Goal: Transaction & Acquisition: Purchase product/service

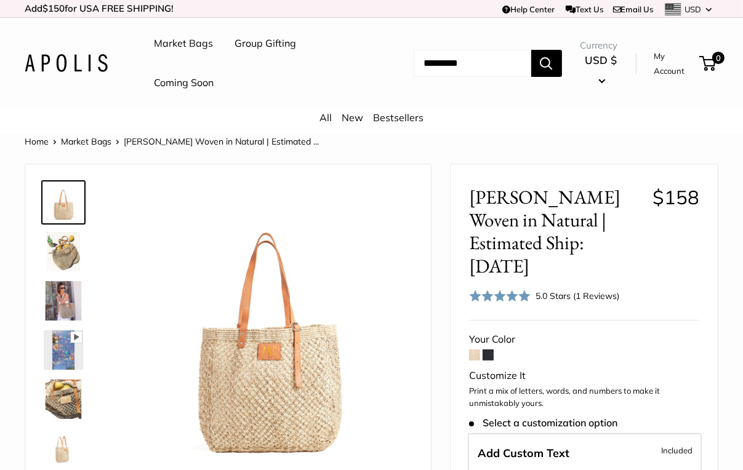
click at [473, 350] on span at bounding box center [474, 355] width 11 height 11
click at [604, 225] on span "[PERSON_NAME] Woven in Natural | Estimated Ship: [DATE]" at bounding box center [556, 232] width 174 height 92
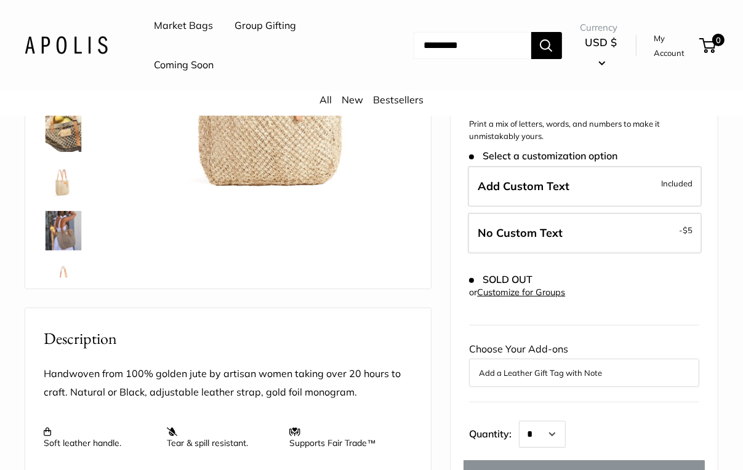
scroll to position [185, 0]
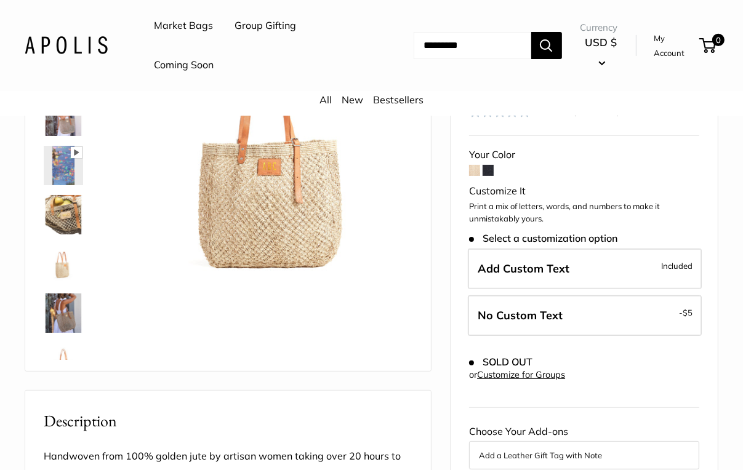
click at [478, 165] on span at bounding box center [474, 170] width 11 height 11
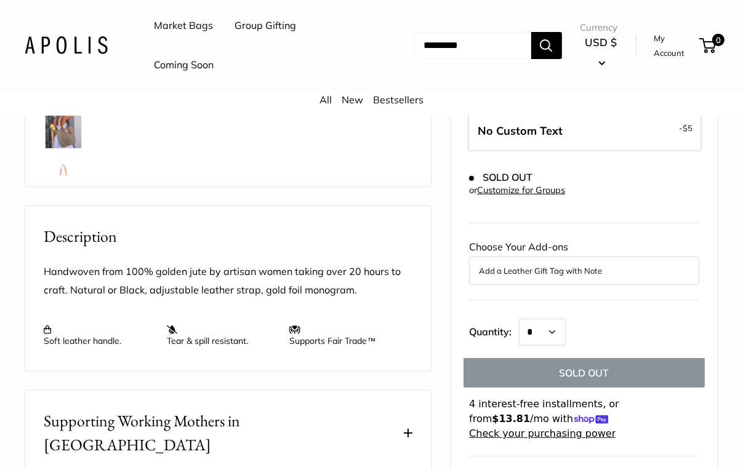
scroll to position [677, 0]
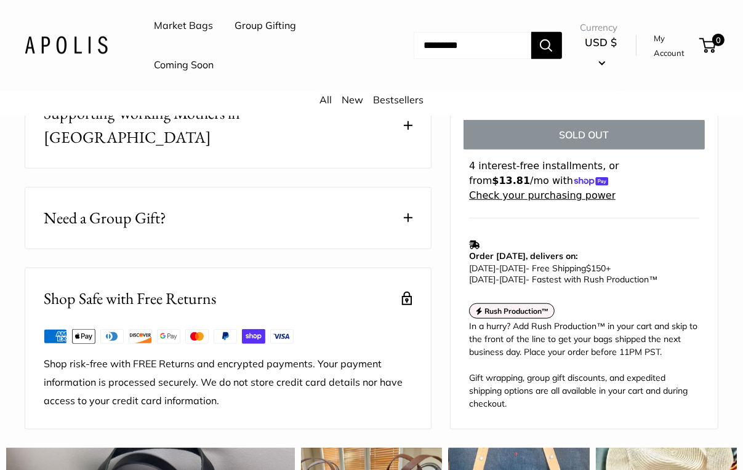
click at [554, 240] on p "Order [DATE], delivers on:" at bounding box center [581, 251] width 224 height 22
click at [576, 274] on span "[DATE] - [DATE] - Fastest with Rush Production™" at bounding box center [563, 279] width 188 height 11
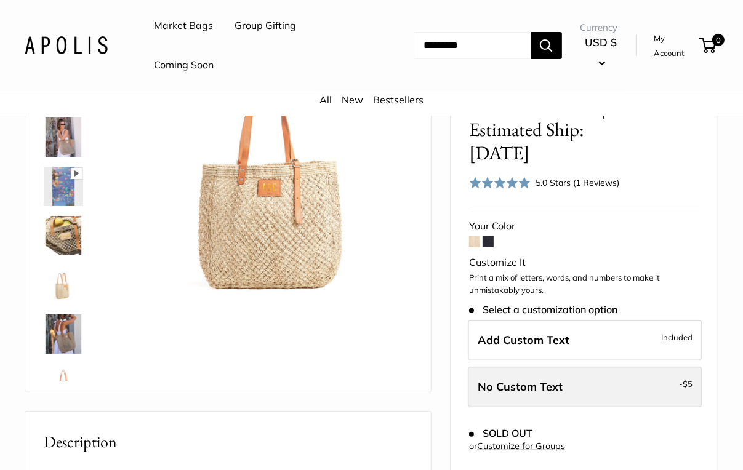
scroll to position [185, 0]
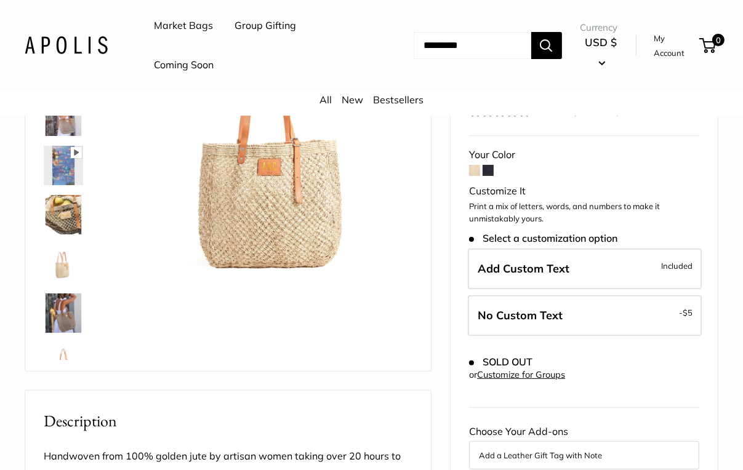
click at [485, 165] on span at bounding box center [488, 170] width 11 height 11
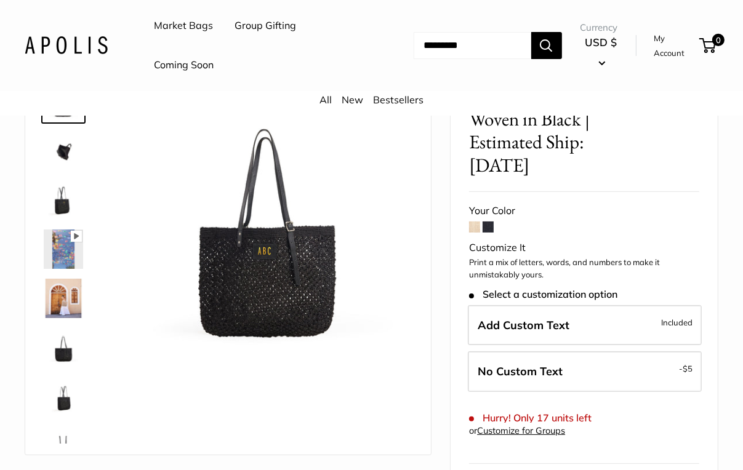
scroll to position [62, 0]
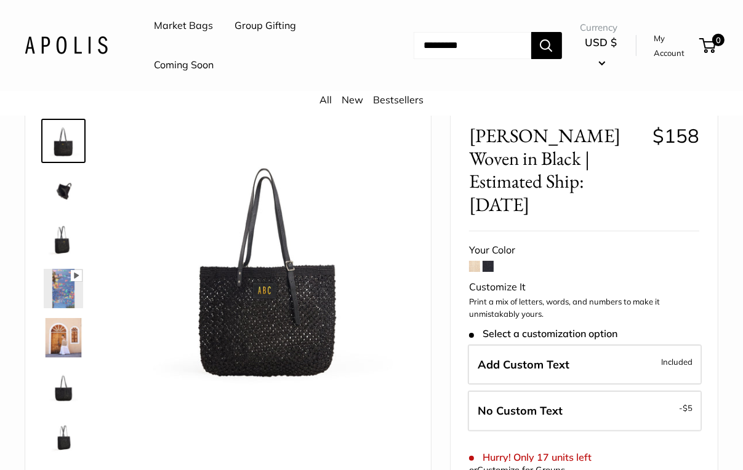
click at [475, 261] on span at bounding box center [474, 266] width 11 height 11
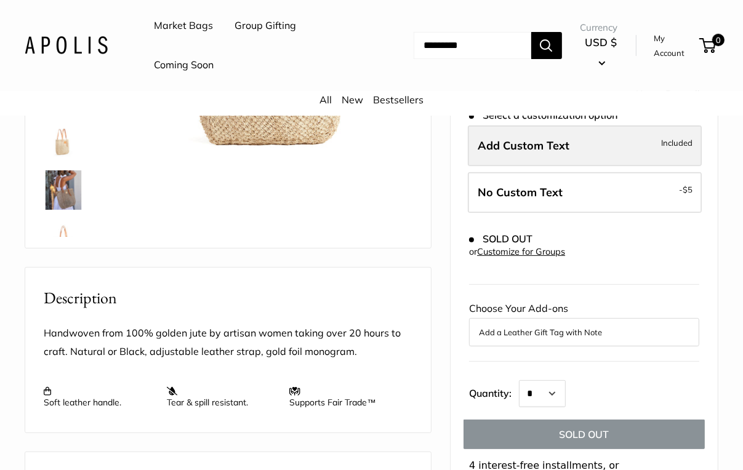
click at [591, 126] on label "Add Custom Text Included" at bounding box center [585, 146] width 234 height 41
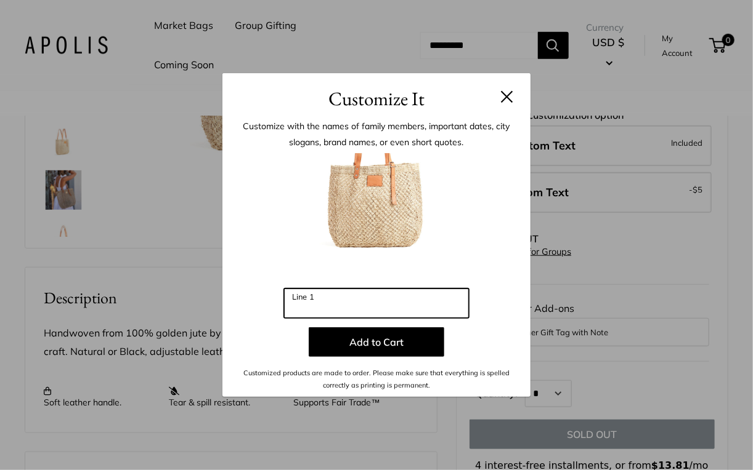
drag, startPoint x: 378, startPoint y: 310, endPoint x: 119, endPoint y: 238, distance: 268.1
click at [119, 238] on div "Customize It Customize with the names of family members, important dates, city …" at bounding box center [376, 235] width 753 height 470
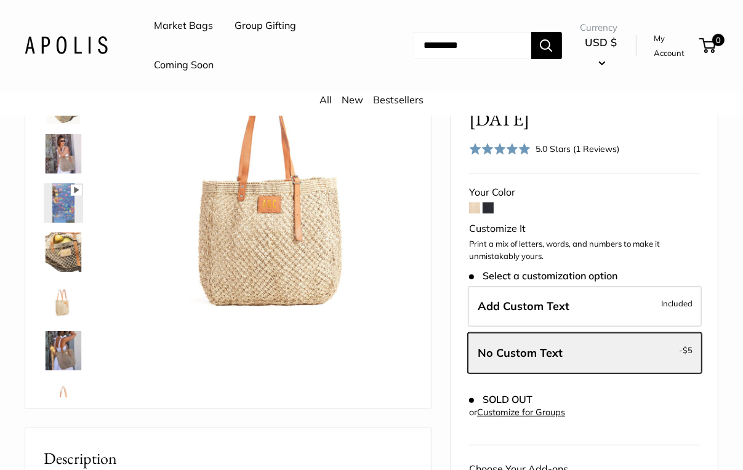
scroll to position [123, 0]
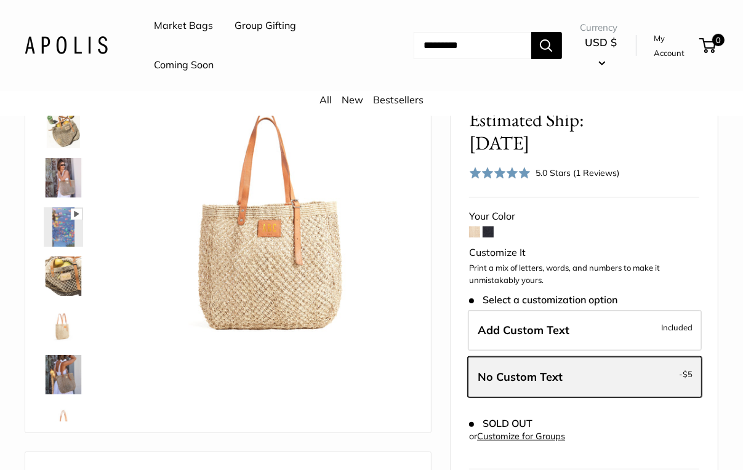
click at [616, 357] on label "No Custom Text - $5" at bounding box center [585, 377] width 234 height 41
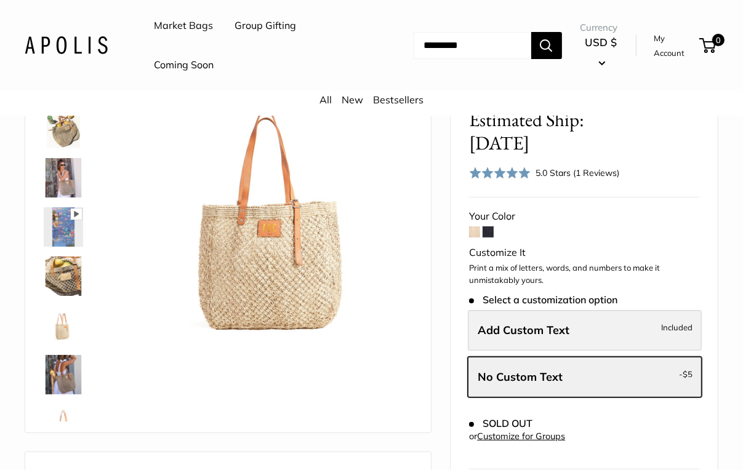
click at [674, 320] on span "Included" at bounding box center [676, 327] width 31 height 15
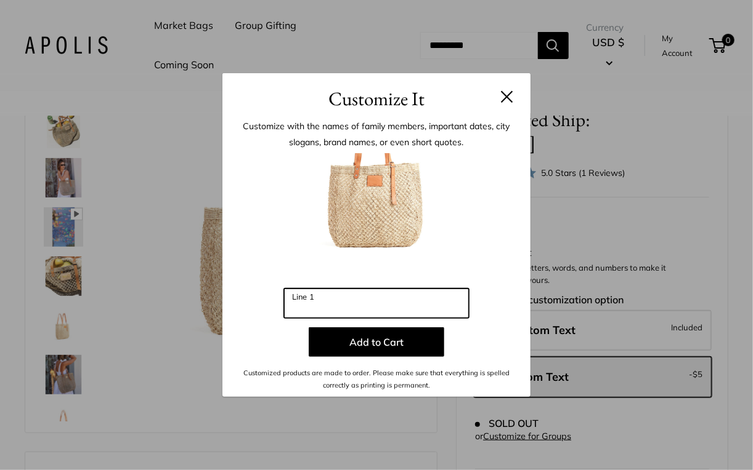
click at [387, 316] on input "Line 1" at bounding box center [376, 304] width 185 height 30
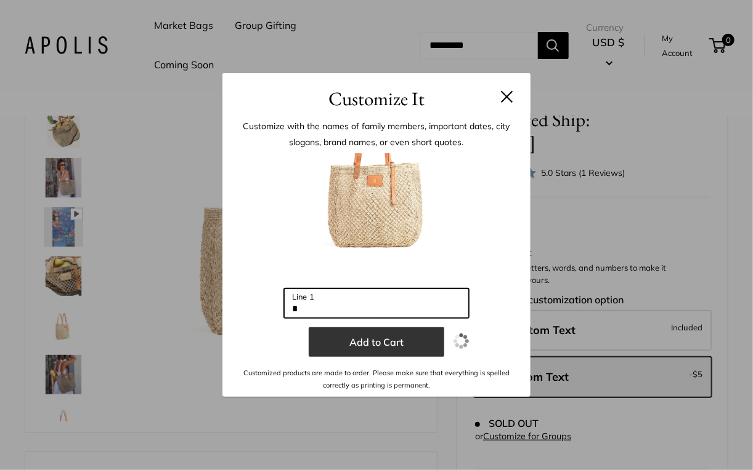
type input "*"
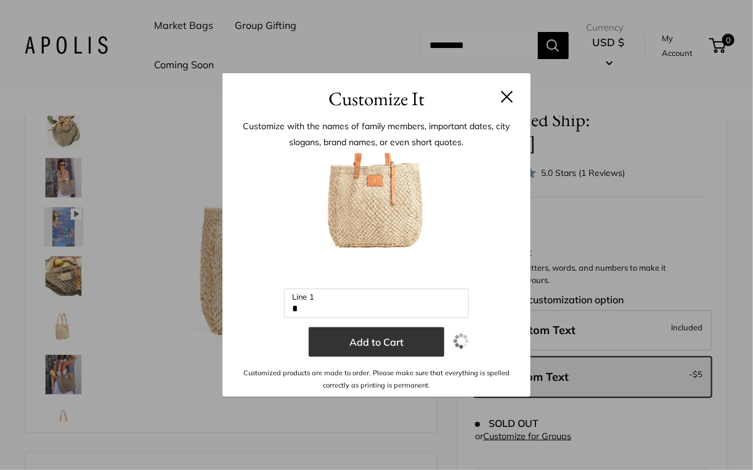
click at [390, 336] on button "Add to Cart" at bounding box center [376, 343] width 135 height 30
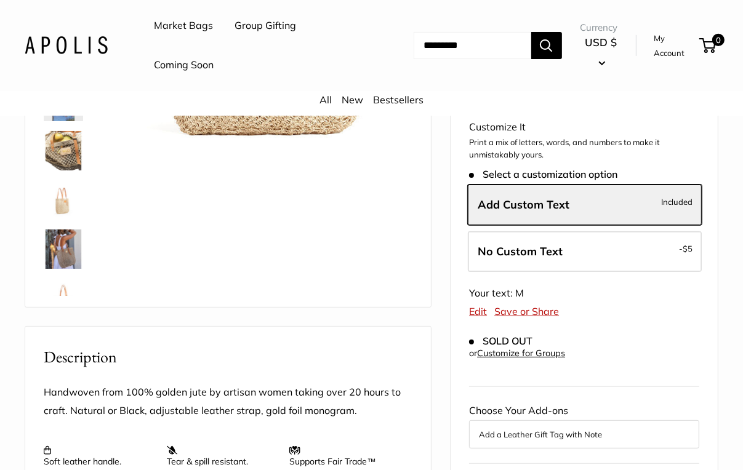
scroll to position [246, 0]
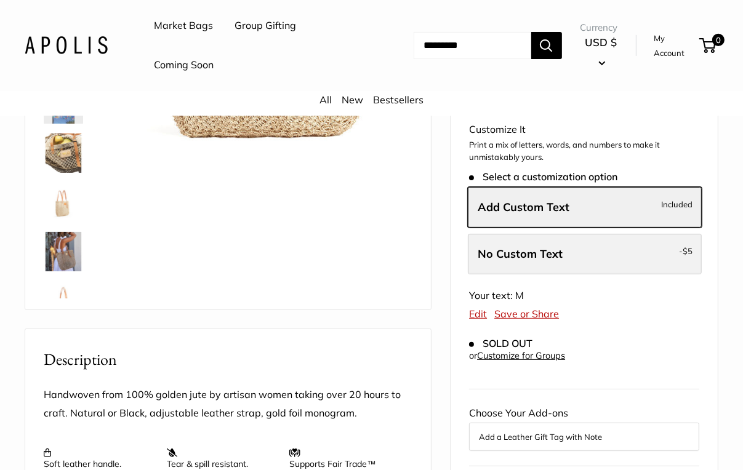
click at [604, 234] on label "No Custom Text - $5" at bounding box center [585, 254] width 234 height 41
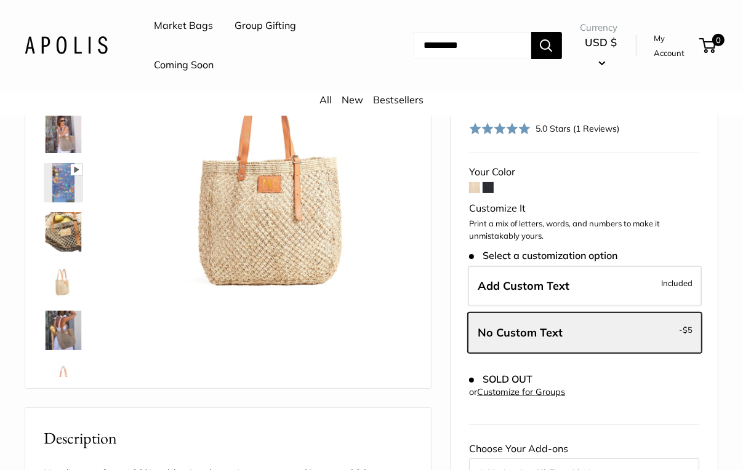
scroll to position [0, 0]
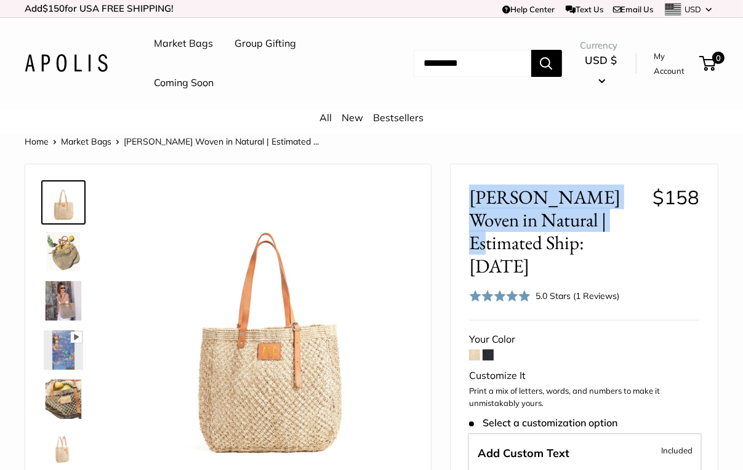
copy span "Mercado Woven in Natural | Estimate"
copy span "Mercado Woven in Natural | Estimated"
copy span "Mercado Woven in Natural |"
copy span "Mercado Woven in Natur"
copy span "Mercado Woven in Natural"
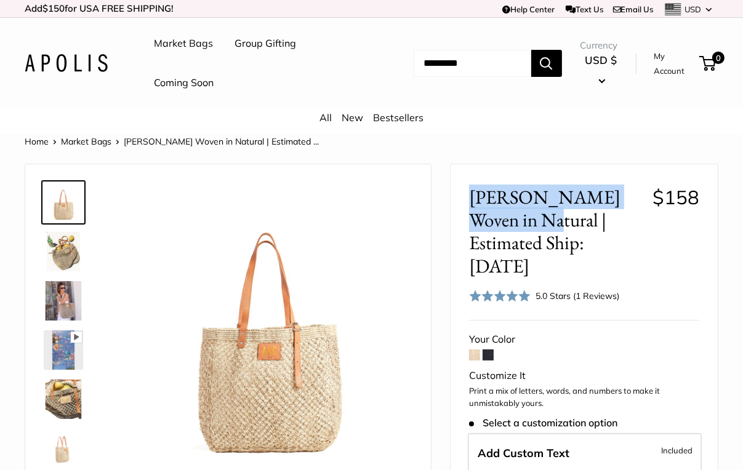
copy span "Mercado Woven in Natural"
drag, startPoint x: 461, startPoint y: 193, endPoint x: 528, endPoint y: 230, distance: 76.1
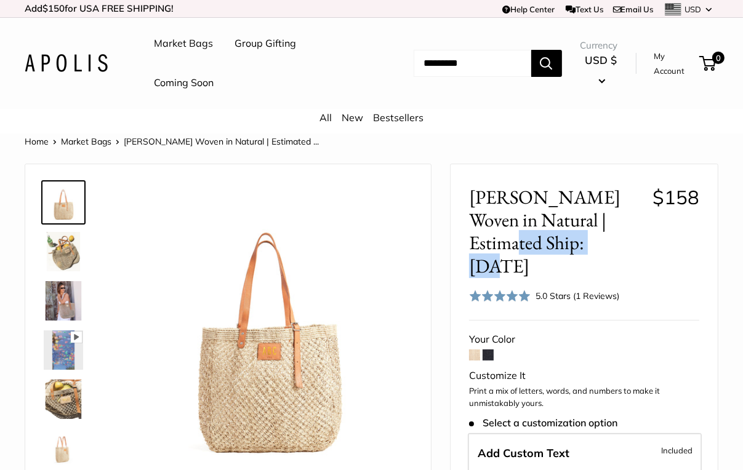
copy span "ip: Oct. 19th"
drag, startPoint x: 521, startPoint y: 249, endPoint x: 535, endPoint y: 242, distance: 15.1
click at [535, 242] on span "[PERSON_NAME] Woven in Natural | Estimated Ship: [DATE]" at bounding box center [556, 232] width 174 height 92
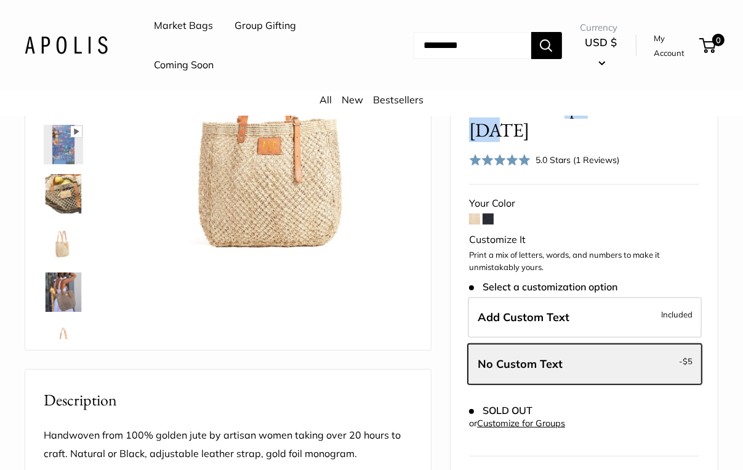
scroll to position [493, 0]
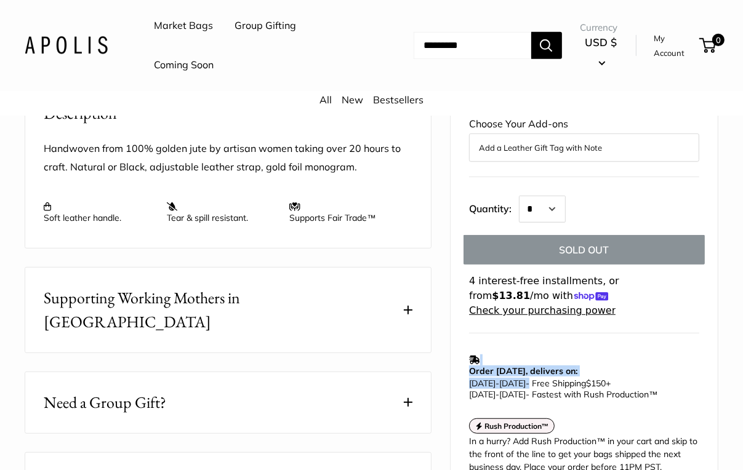
drag, startPoint x: 466, startPoint y: 343, endPoint x: 528, endPoint y: 337, distance: 63.1
click at [528, 337] on div "Mercado Woven in Natural | Estimated Ship: Oct. 19th $158 Rated 5.0 out of 5 5.…" at bounding box center [584, 108] width 267 height 873
click at [527, 378] on p "Oct 01 - Oct 06 - Free Shipping $150 + Sep 23 - Sep 24 - Fastest with Rush Prod…" at bounding box center [581, 389] width 224 height 22
drag, startPoint x: 525, startPoint y: 343, endPoint x: 487, endPoint y: 334, distance: 38.7
click at [470, 378] on p "Oct 01 - Oct 06 - Free Shipping $150 + Sep 23 - Sep 24 - Fastest with Rush Prod…" at bounding box center [581, 389] width 224 height 22
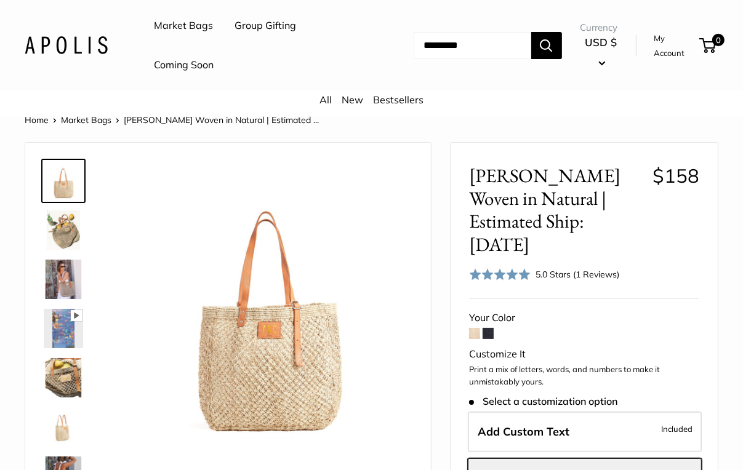
scroll to position [0, 0]
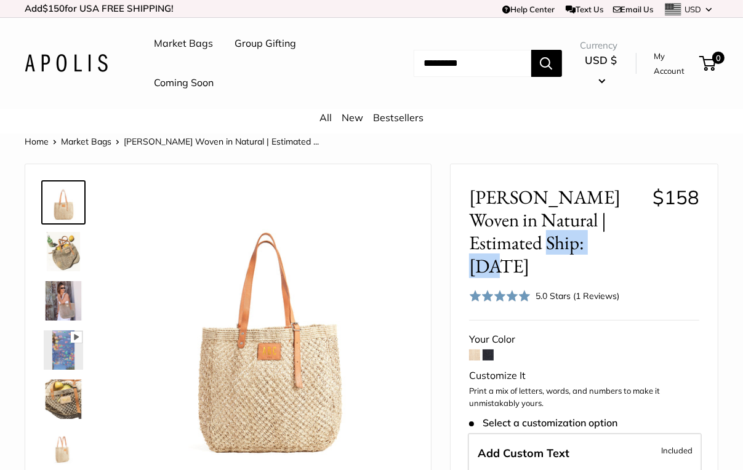
drag, startPoint x: 591, startPoint y: 251, endPoint x: 515, endPoint y: 246, distance: 75.9
click at [515, 246] on span "[PERSON_NAME] Woven in Natural | Estimated Ship: [DATE]" at bounding box center [556, 232] width 174 height 92
copy span "Oct. 19th"
click at [435, 60] on input "Search..." at bounding box center [473, 63] width 118 height 27
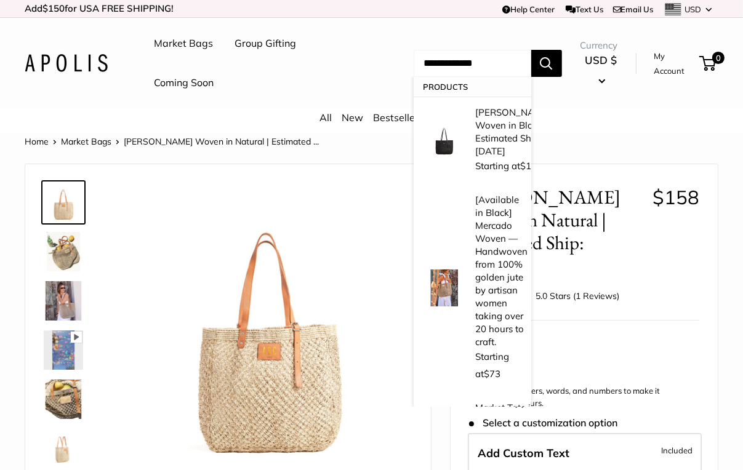
type input "**********"
click at [531, 50] on button "Search" at bounding box center [546, 63] width 31 height 27
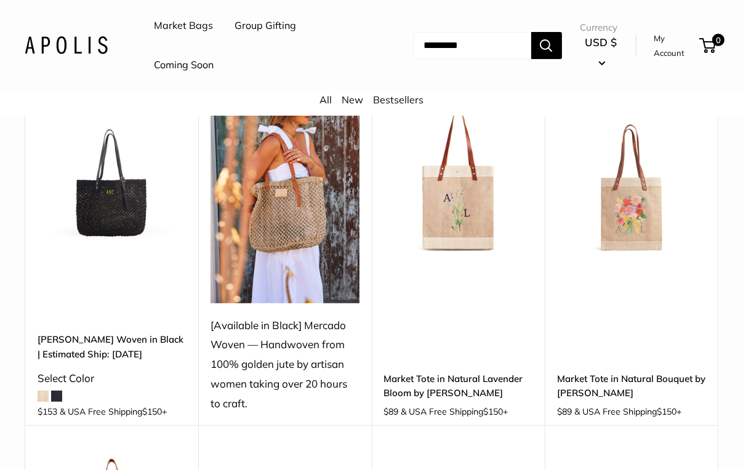
click at [309, 216] on img at bounding box center [285, 204] width 148 height 198
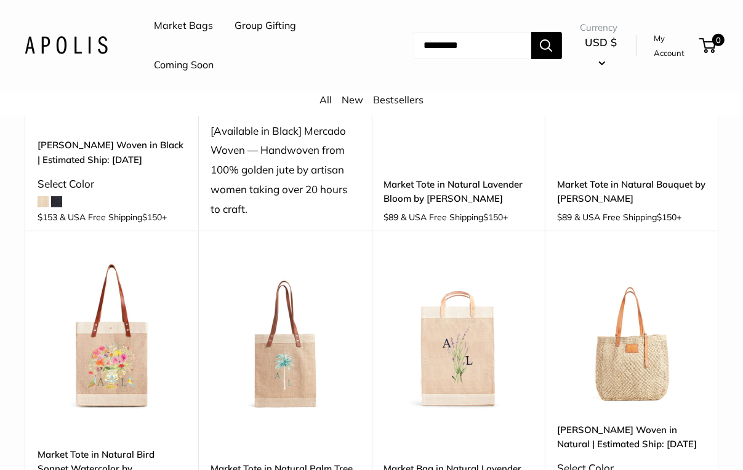
scroll to position [246, 0]
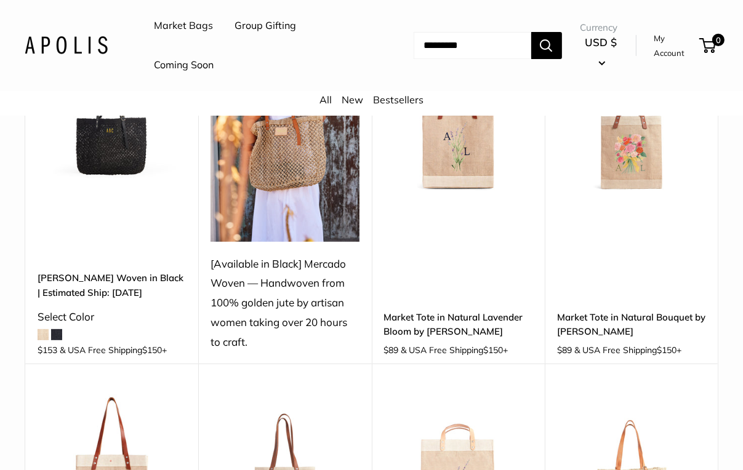
click at [301, 315] on div "[Available in Black] Mercado Woven — Handwoven from 100% golden jute by artisan…" at bounding box center [285, 303] width 148 height 98
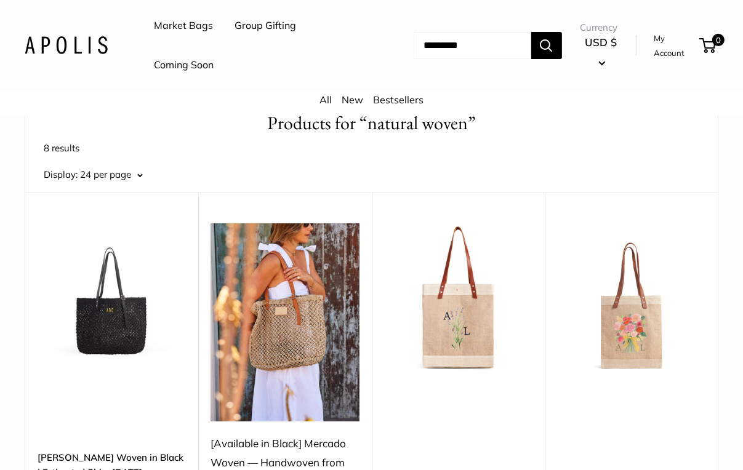
scroll to position [62, 0]
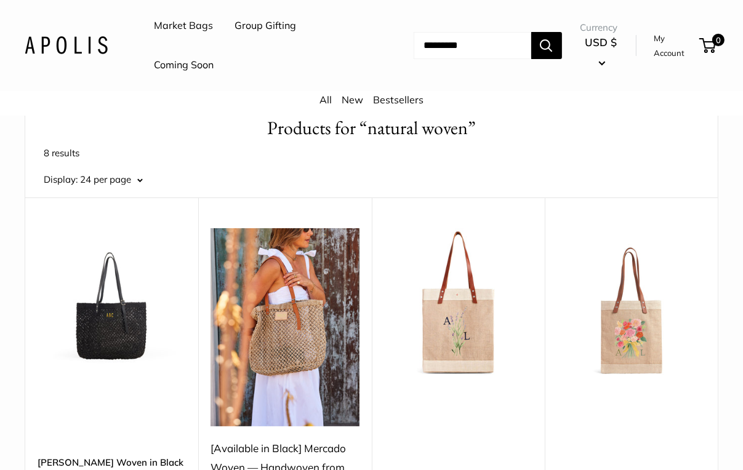
click at [267, 292] on img at bounding box center [285, 327] width 148 height 198
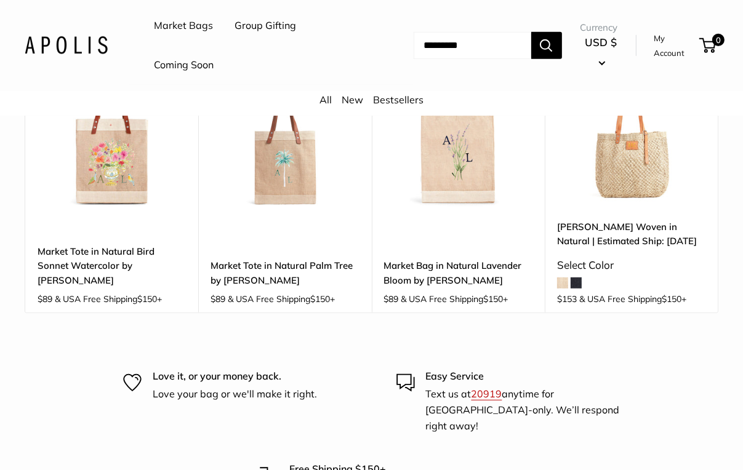
scroll to position [493, 0]
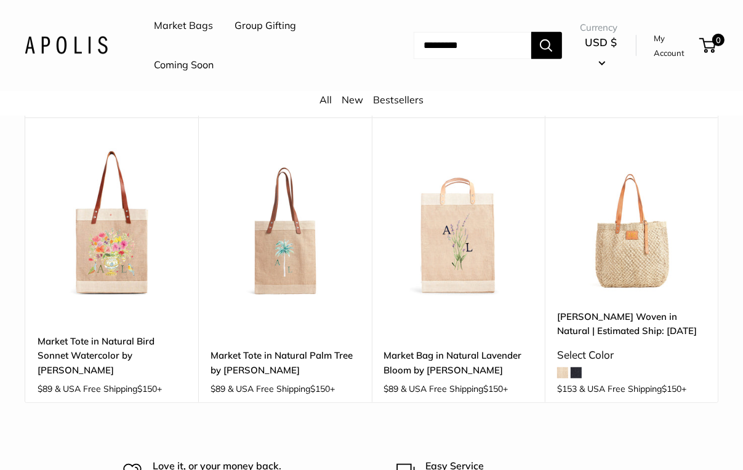
click at [0, 0] on img at bounding box center [0, 0] width 0 height 0
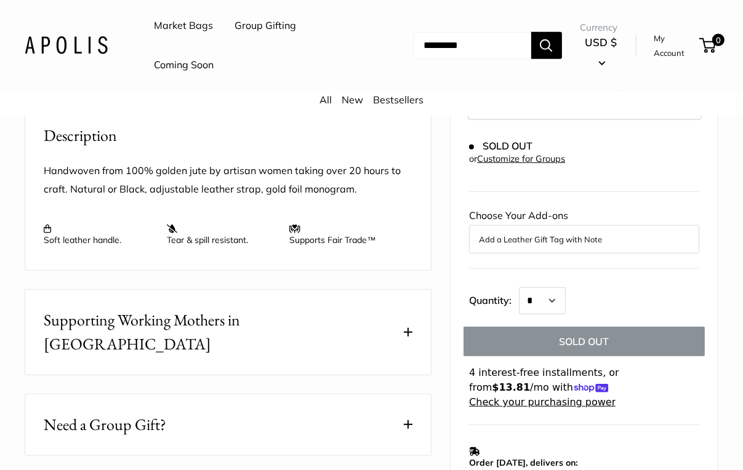
scroll to position [246, 0]
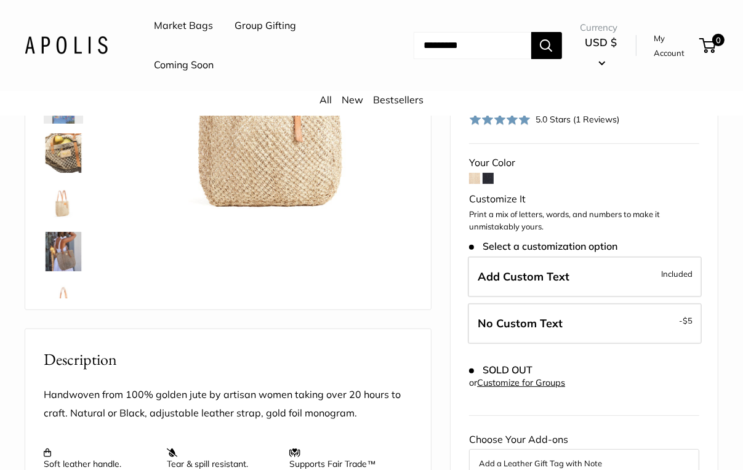
click at [181, 28] on link "Market Bags" at bounding box center [183, 26] width 59 height 18
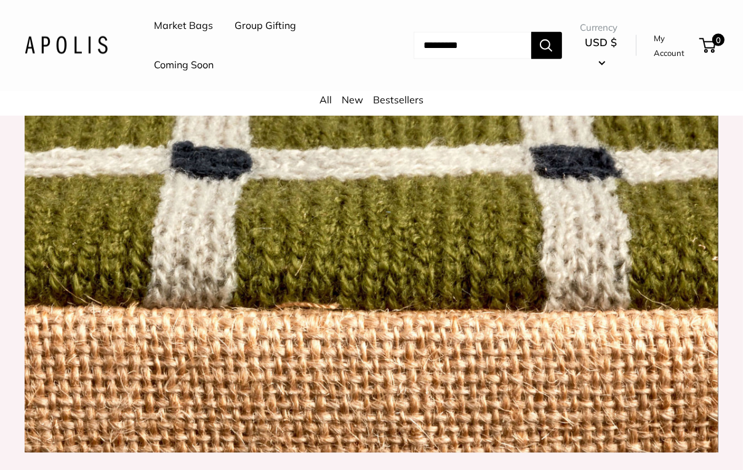
scroll to position [1663, 0]
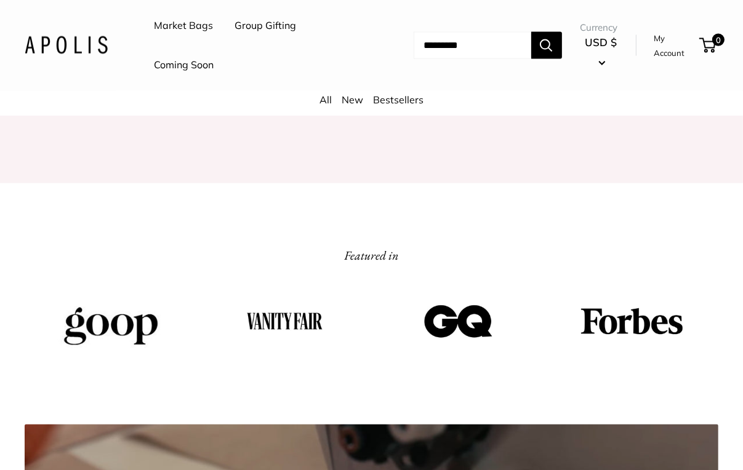
click at [384, 98] on link "Bestsellers" at bounding box center [398, 100] width 50 height 12
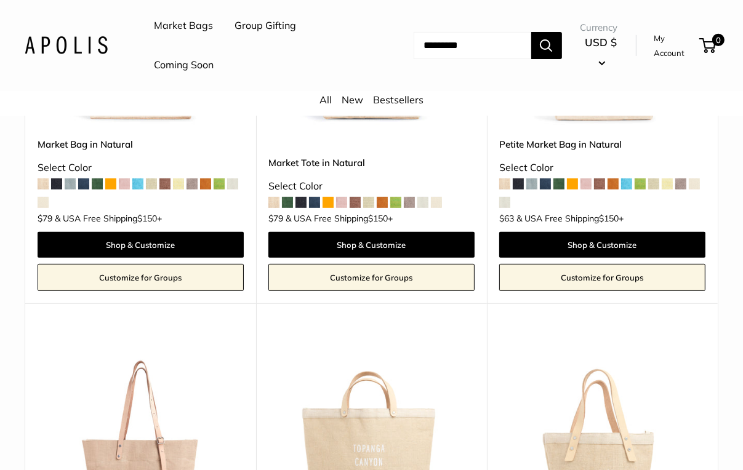
scroll to position [554, 0]
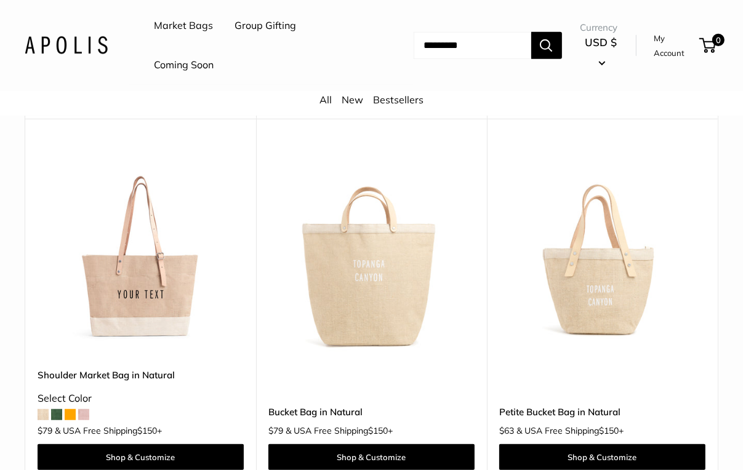
click at [0, 0] on img at bounding box center [0, 0] width 0 height 0
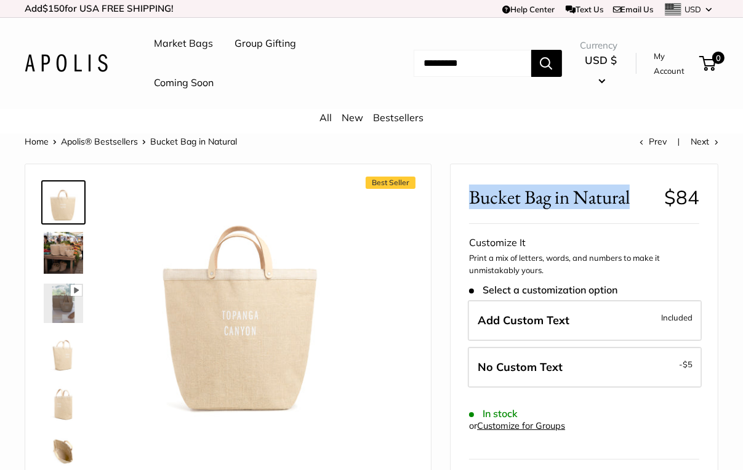
copy span "Bucket Bag in Natural"
drag, startPoint x: 467, startPoint y: 198, endPoint x: 640, endPoint y: 198, distance: 173.0
